Goal: Task Accomplishment & Management: Complete application form

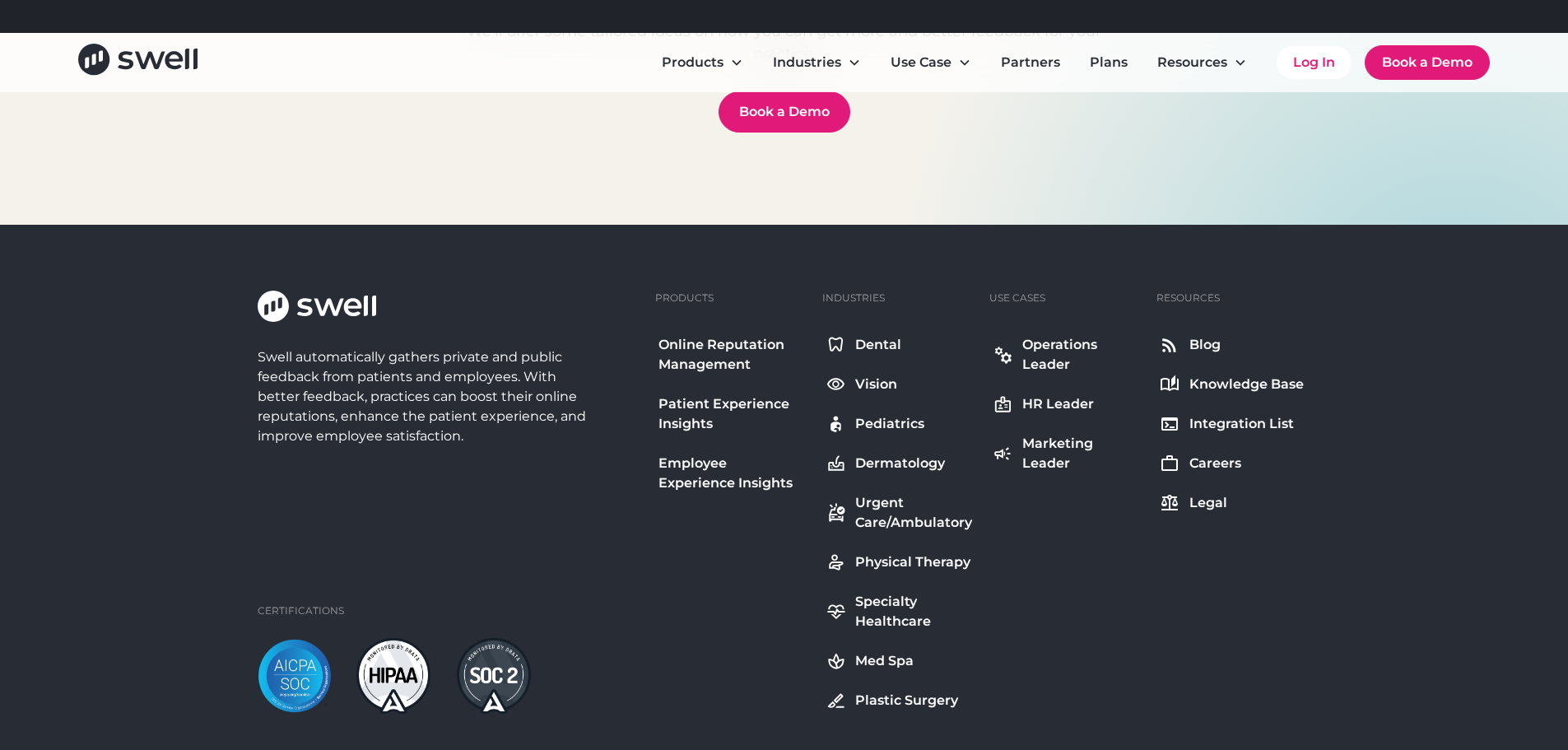
scroll to position [5904, 0]
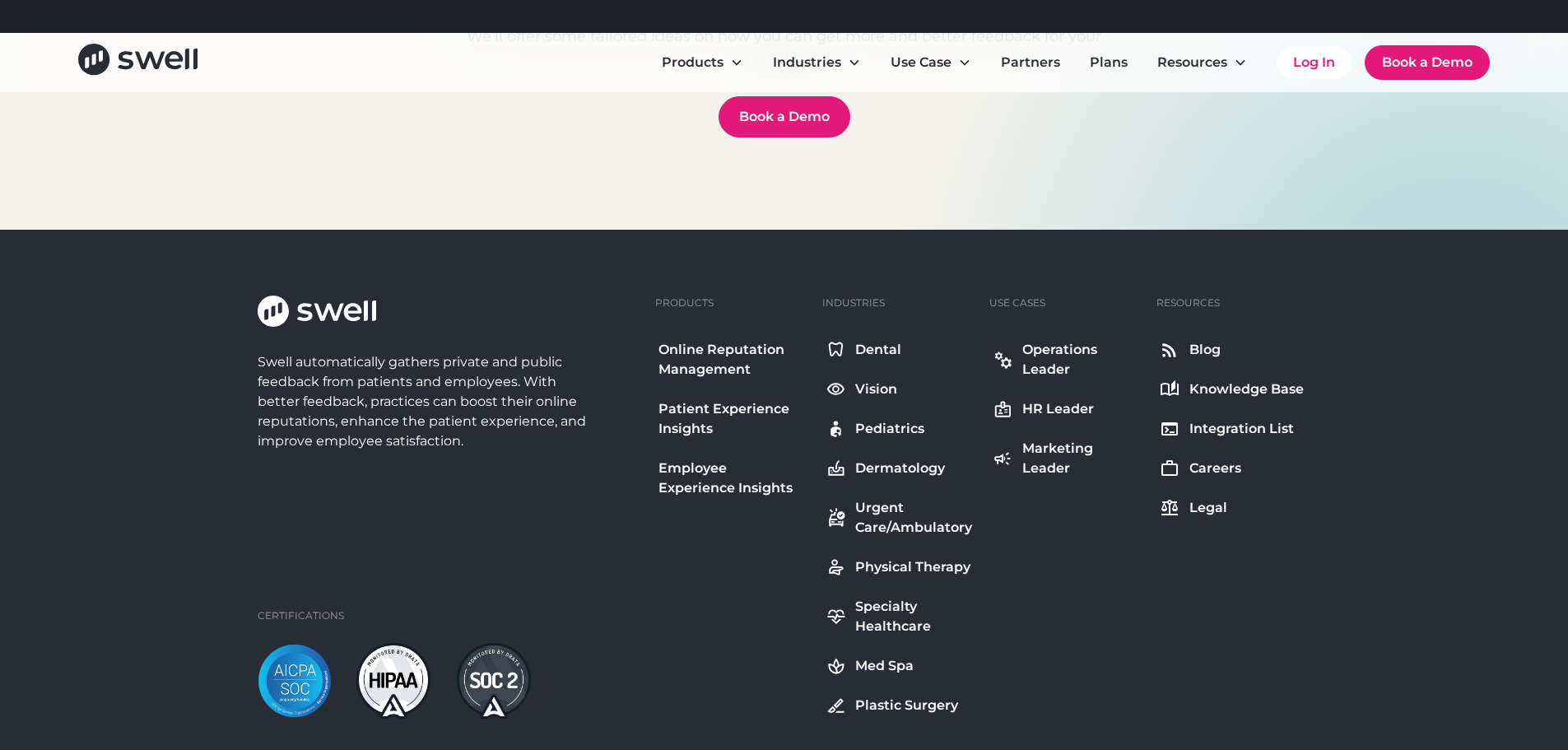
click at [867, 345] on div "Dental" at bounding box center [879, 350] width 46 height 19
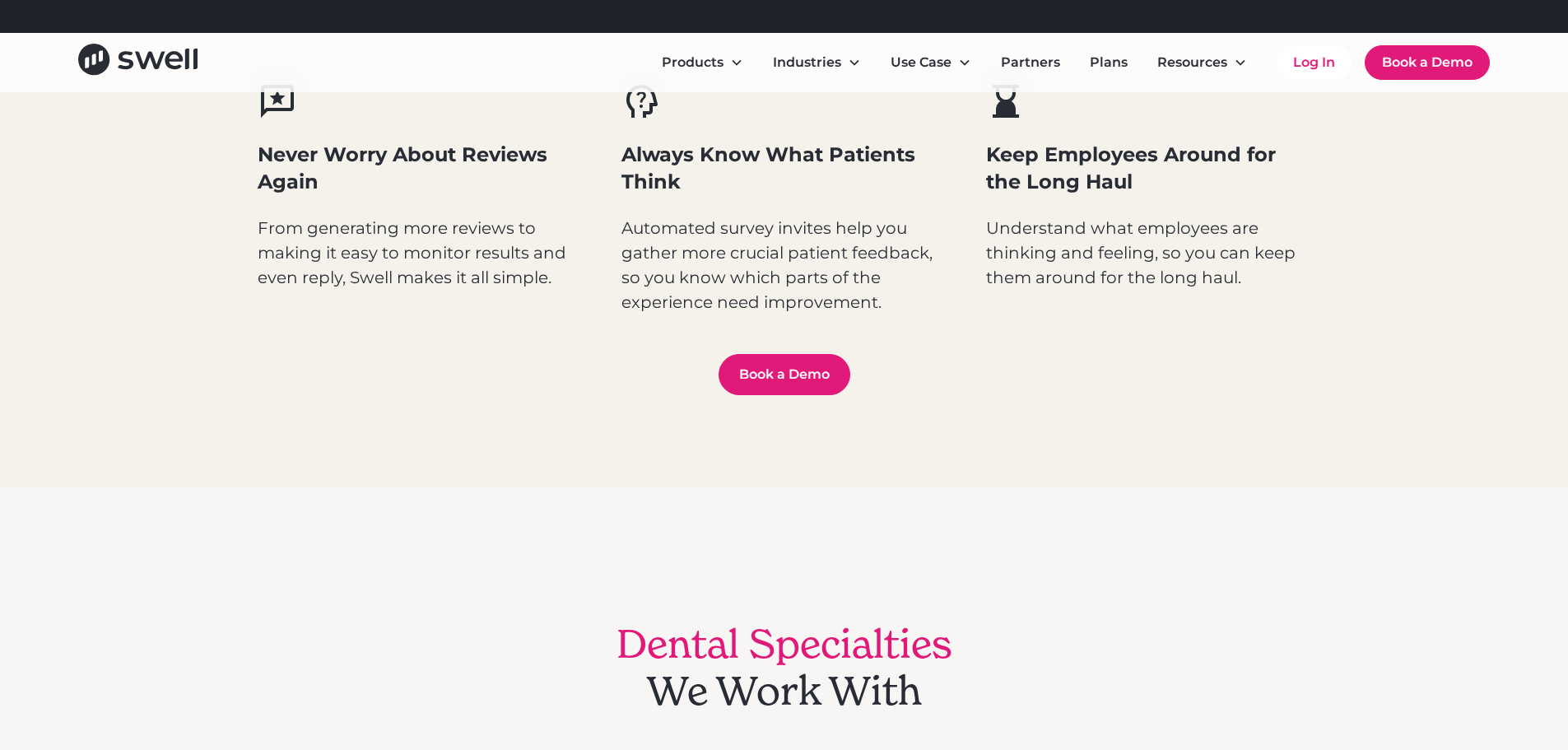
scroll to position [822, 0]
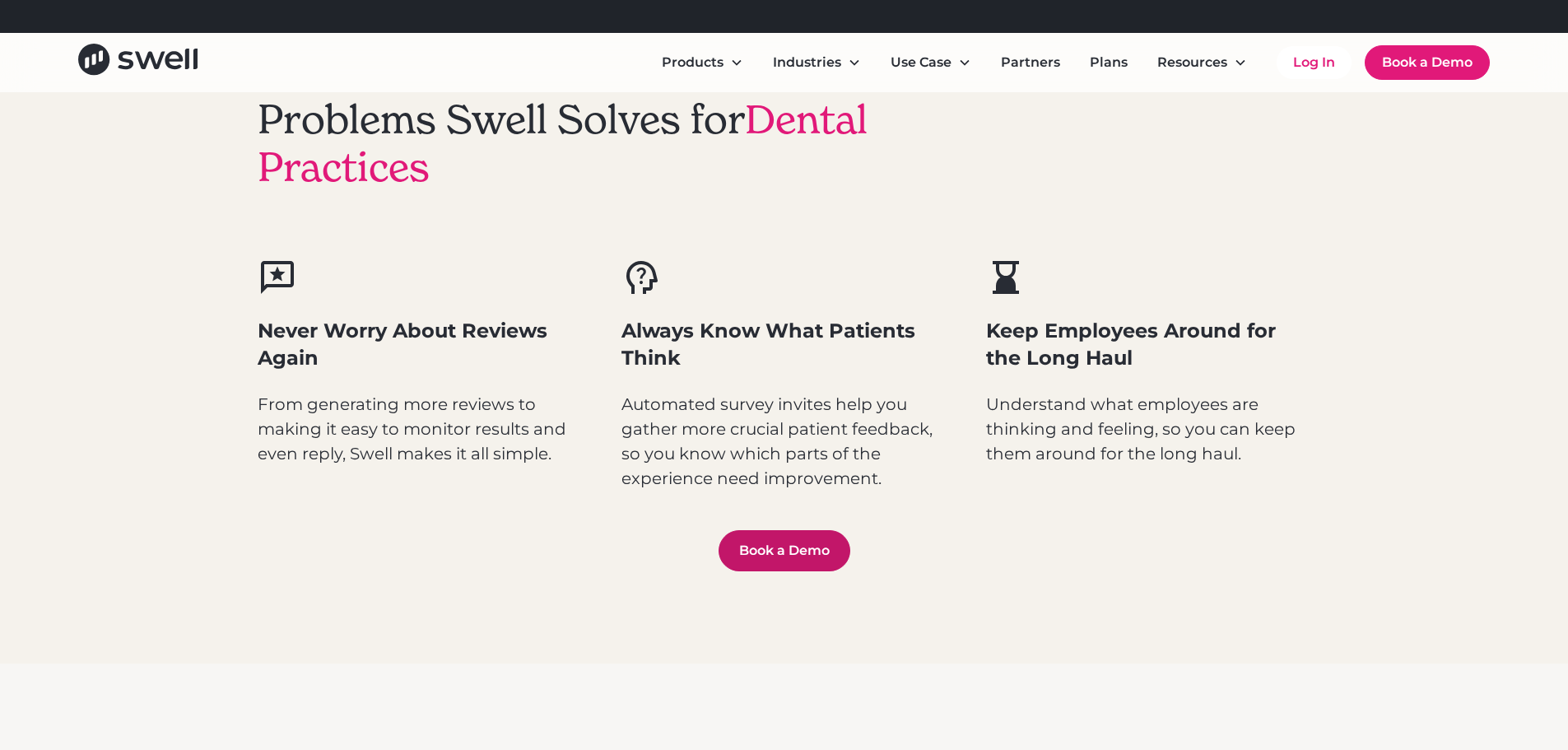
click at [775, 542] on link "Book a Demo" at bounding box center [784, 550] width 132 height 42
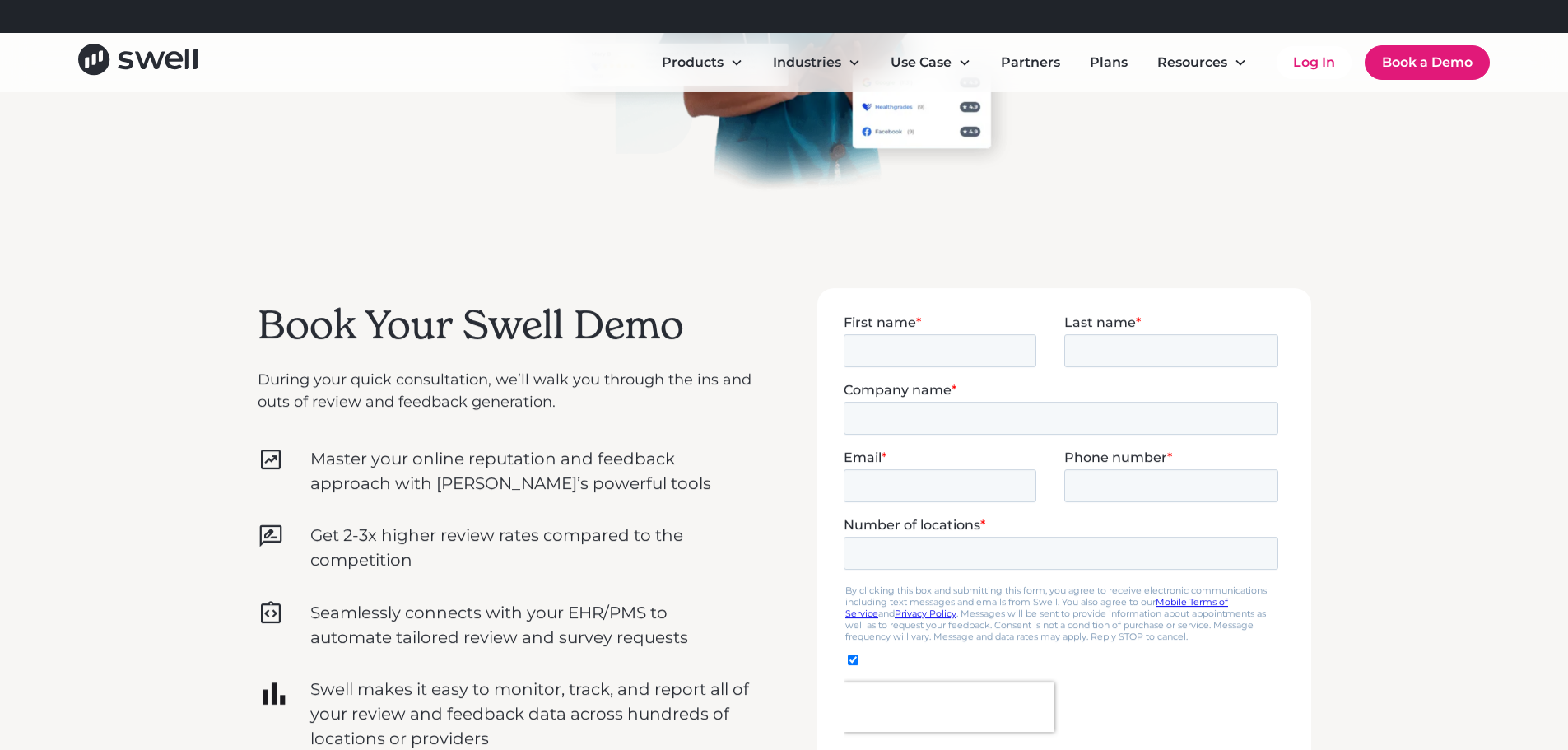
scroll to position [412, 0]
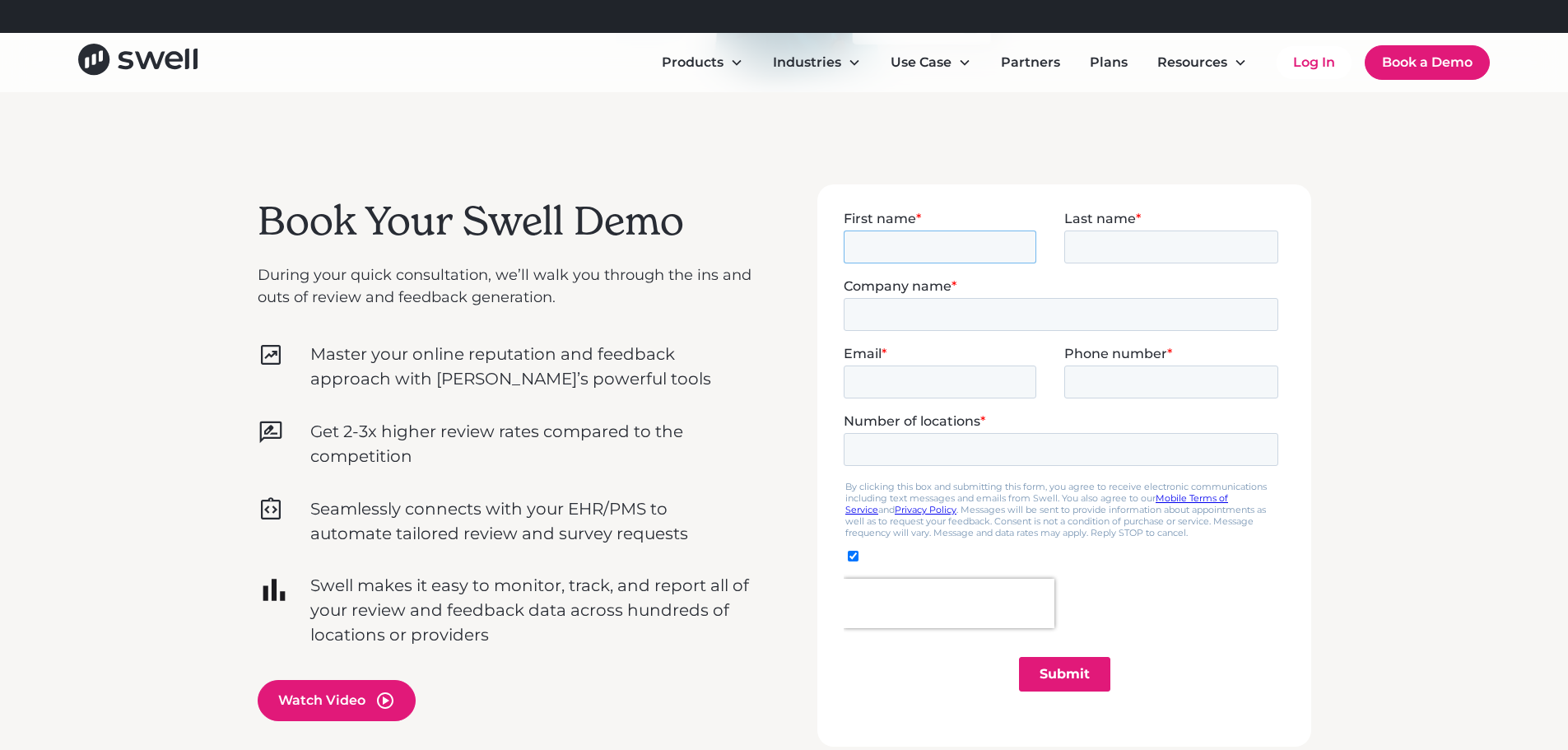
click at [921, 246] on input "First name *" at bounding box center [940, 246] width 193 height 33
type input "[PERSON_NAME]"
type input "Stride Dental Group"
type input "[PERSON_NAME][EMAIL_ADDRESS][DOMAIN_NAME]"
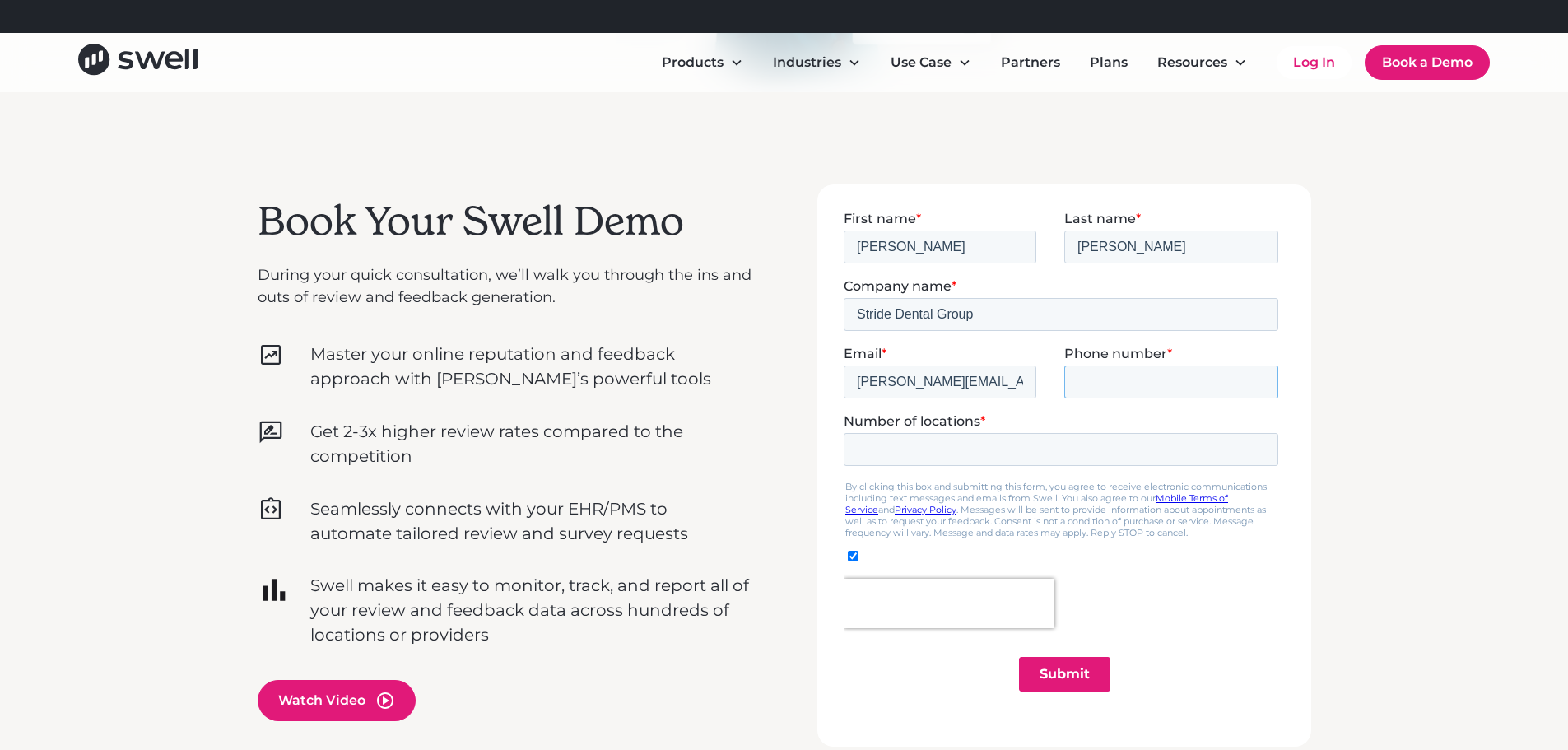
type input "14075296814"
click at [903, 464] on input "Number of locations *" at bounding box center [1061, 448] width 435 height 33
type input "3"
click at [1084, 667] on input "Submit" at bounding box center [1063, 672] width 91 height 34
